Goal: Navigation & Orientation: Find specific page/section

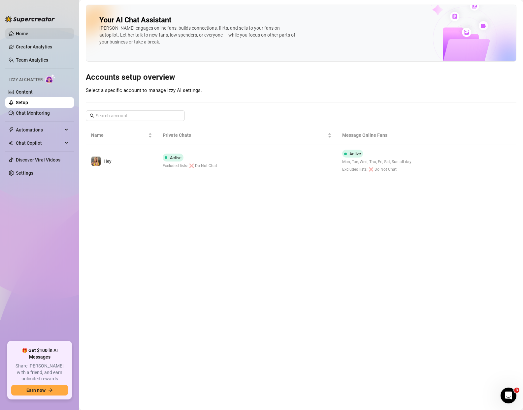
click at [25, 33] on link "Home" at bounding box center [22, 33] width 13 height 5
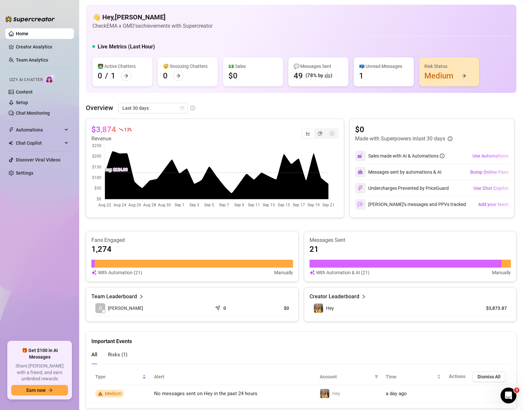
scroll to position [18, 0]
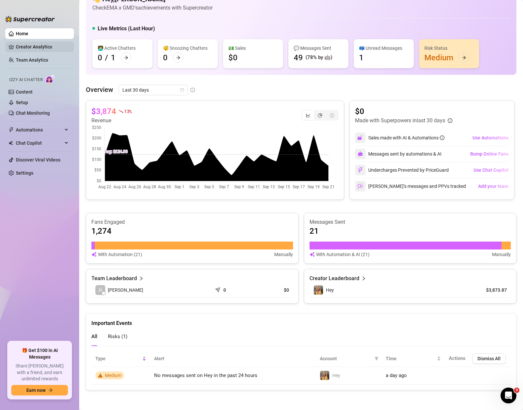
click at [26, 49] on link "Creator Analytics" at bounding box center [42, 47] width 53 height 11
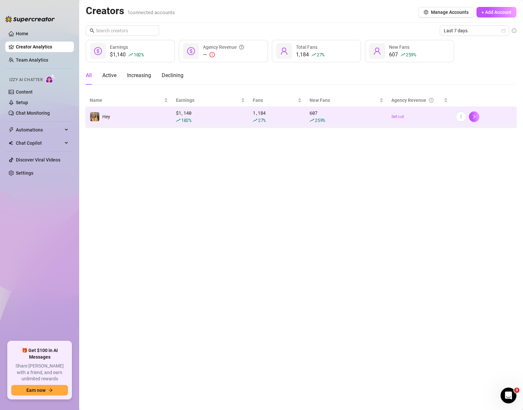
click at [230, 122] on div "102 %" at bounding box center [210, 120] width 69 height 7
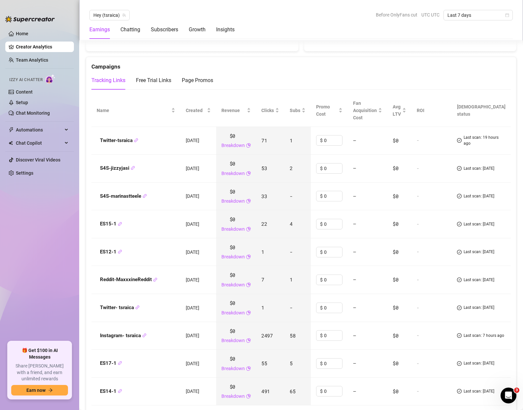
scroll to position [756, 0]
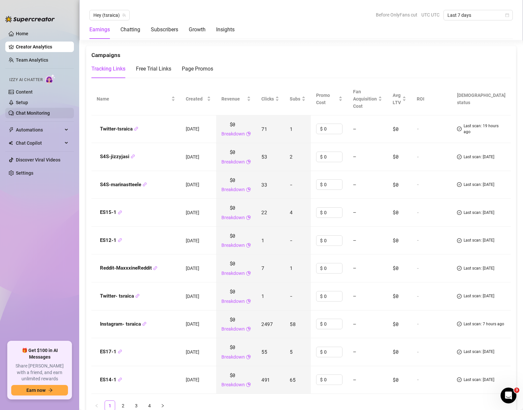
click at [34, 111] on link "Chat Monitoring" at bounding box center [33, 113] width 34 height 5
